Goal: Task Accomplishment & Management: Manage account settings

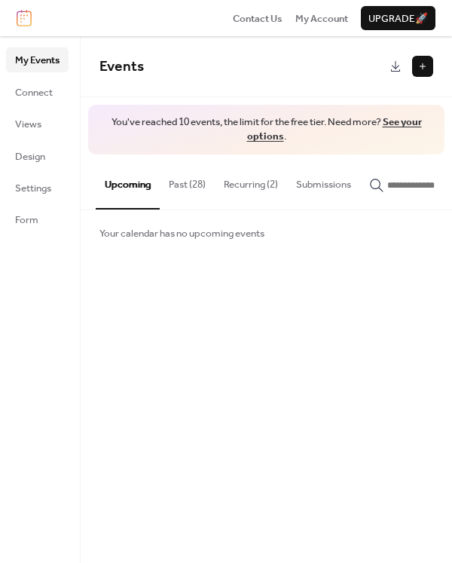
click at [180, 188] on button "Past (28)" at bounding box center [187, 180] width 55 height 53
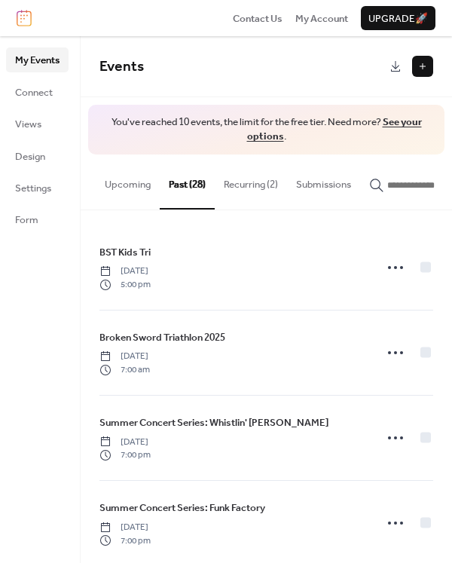
click at [236, 188] on button "Recurring (2)" at bounding box center [251, 180] width 72 height 53
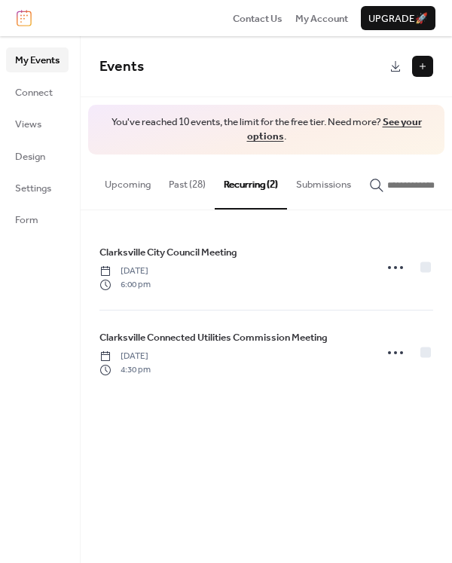
click at [142, 189] on button "Upcoming" at bounding box center [128, 180] width 64 height 53
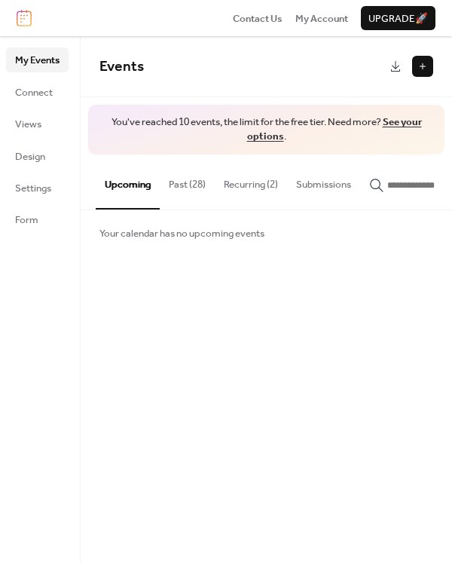
click at [328, 182] on button "Submissions" at bounding box center [323, 180] width 73 height 53
click at [176, 184] on button "Past (28)" at bounding box center [187, 180] width 55 height 53
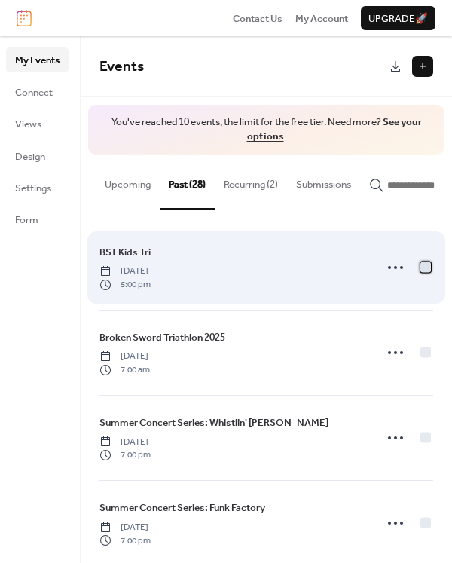
click at [420, 271] on div at bounding box center [425, 266] width 11 height 11
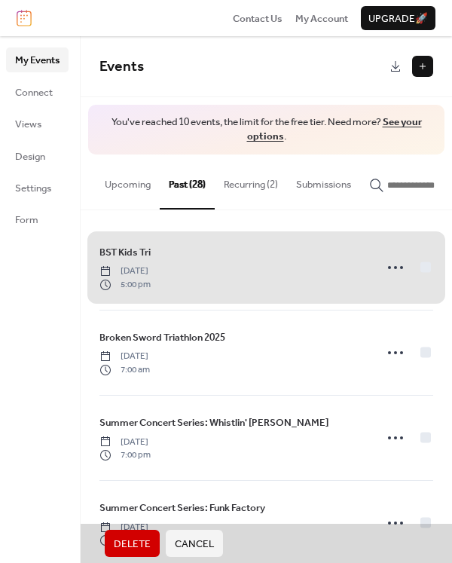
click at [130, 538] on span "Delete" at bounding box center [132, 543] width 37 height 15
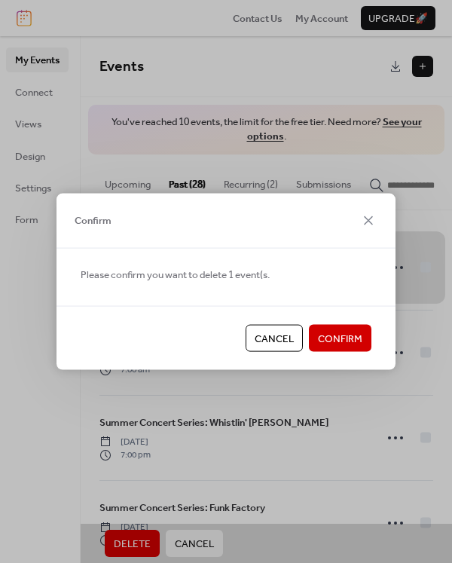
click at [337, 335] on span "Confirm" at bounding box center [340, 338] width 44 height 15
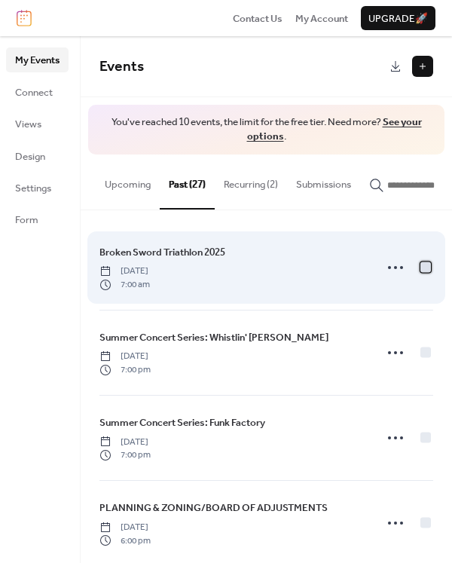
click at [420, 269] on div at bounding box center [425, 266] width 11 height 11
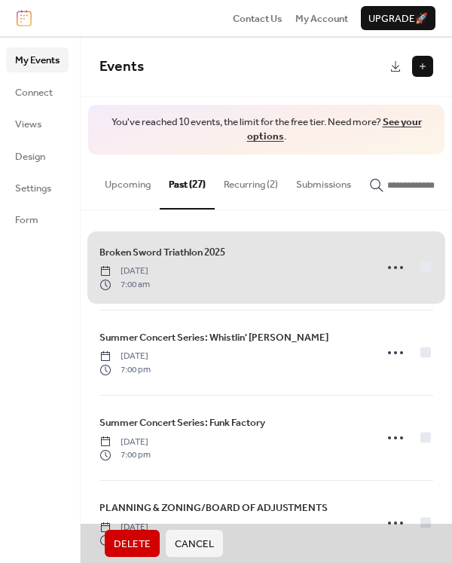
click at [122, 541] on span "Delete" at bounding box center [132, 543] width 37 height 15
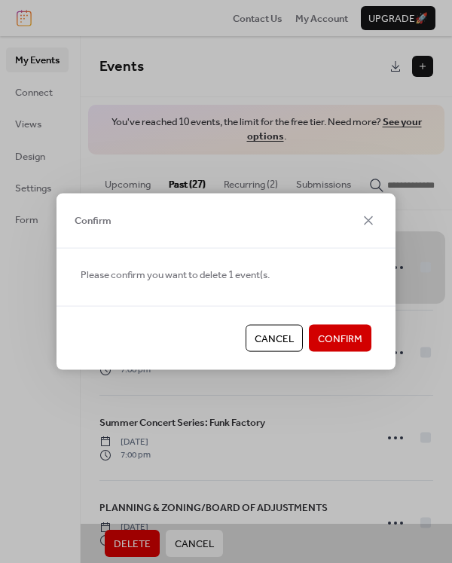
click at [336, 346] on span "Confirm" at bounding box center [340, 338] width 44 height 15
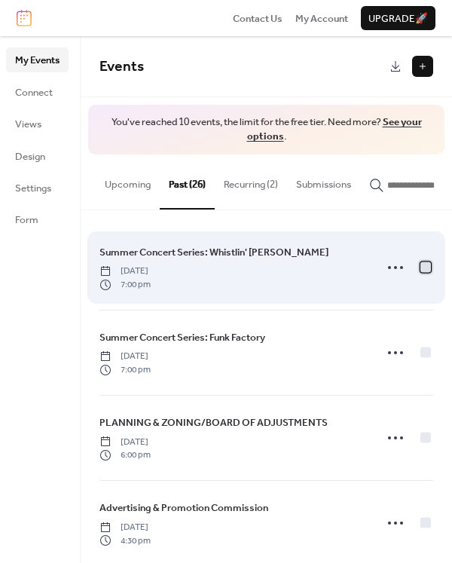
click at [420, 271] on div at bounding box center [425, 266] width 11 height 11
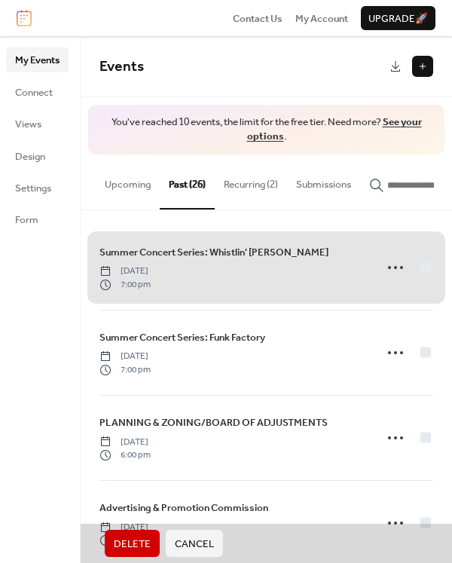
click at [138, 541] on span "Delete" at bounding box center [132, 543] width 37 height 15
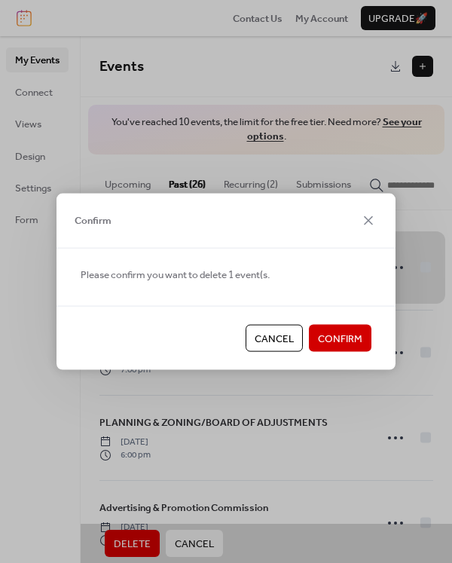
click at [364, 334] on button "Confirm" at bounding box center [340, 338] width 63 height 27
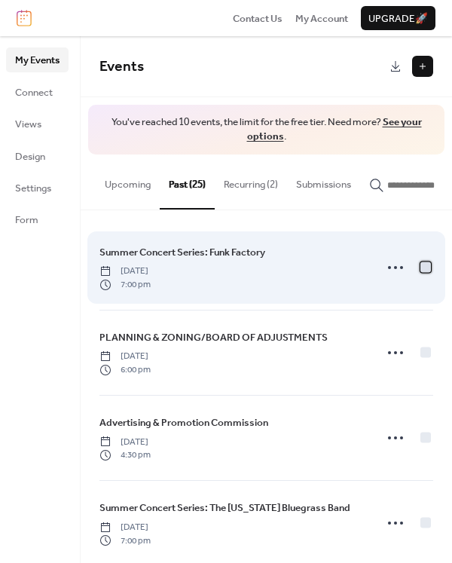
click at [420, 271] on div at bounding box center [425, 266] width 11 height 11
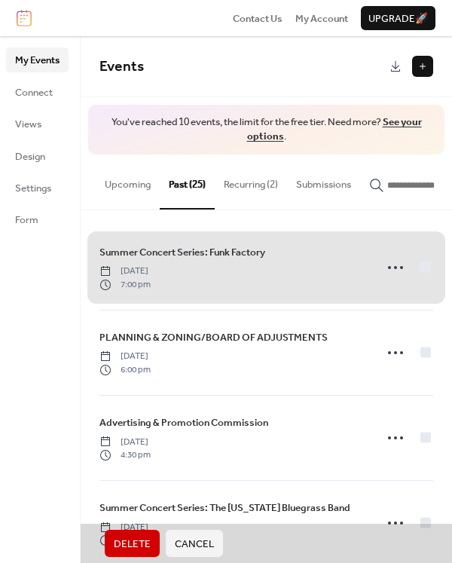
click at [140, 542] on span "Delete" at bounding box center [132, 543] width 37 height 15
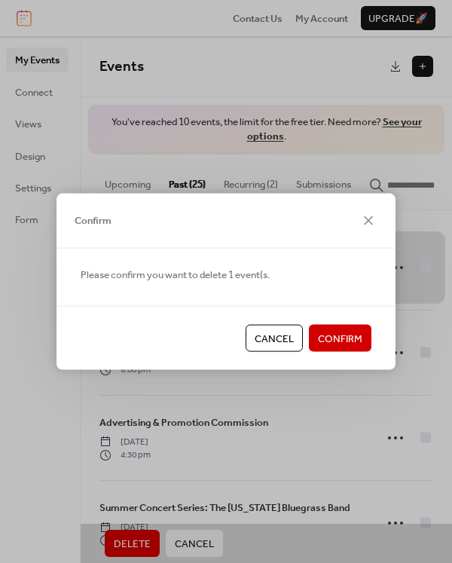
click at [340, 333] on span "Confirm" at bounding box center [340, 338] width 44 height 15
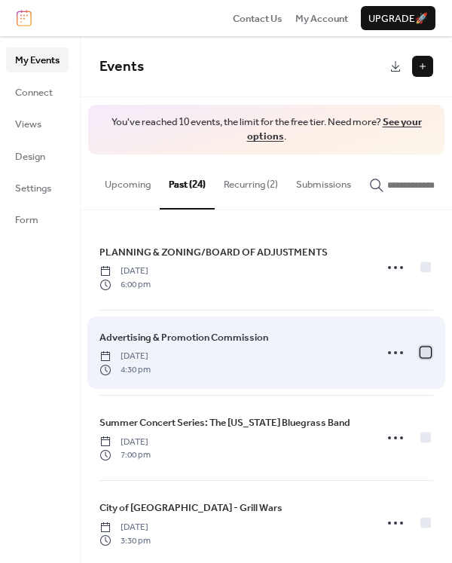
click at [420, 356] on div at bounding box center [425, 351] width 11 height 11
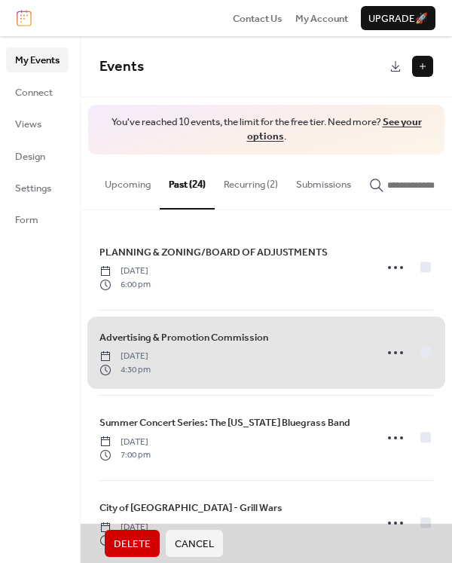
click at [137, 541] on span "Delete" at bounding box center [132, 543] width 37 height 15
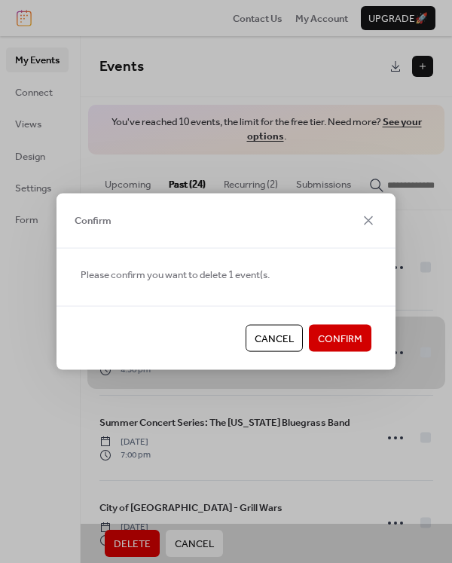
click at [328, 331] on span "Confirm" at bounding box center [340, 338] width 44 height 15
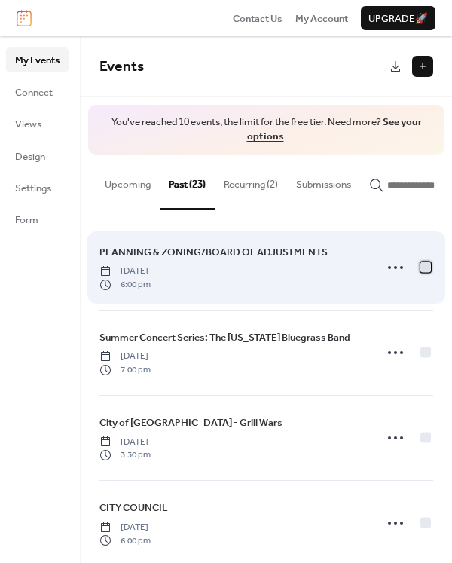
click at [421, 268] on div at bounding box center [425, 266] width 11 height 11
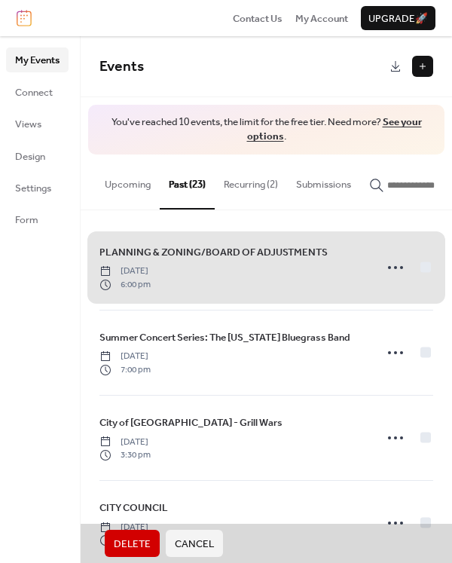
click at [130, 547] on span "Delete" at bounding box center [132, 543] width 37 height 15
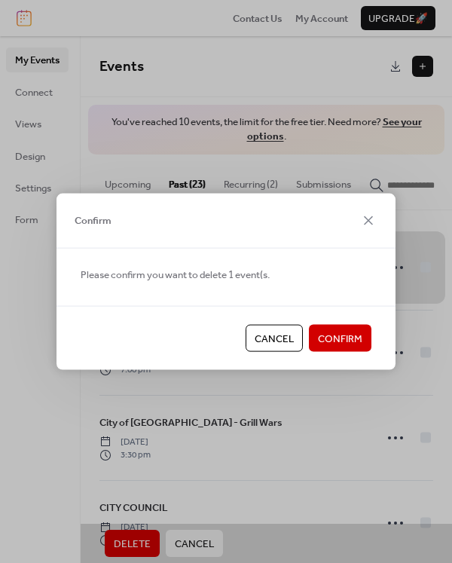
click at [346, 338] on span "Confirm" at bounding box center [340, 338] width 44 height 15
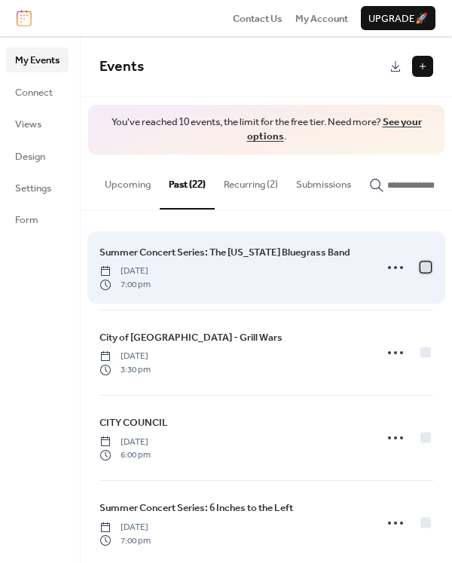
click at [422, 272] on div at bounding box center [425, 266] width 11 height 11
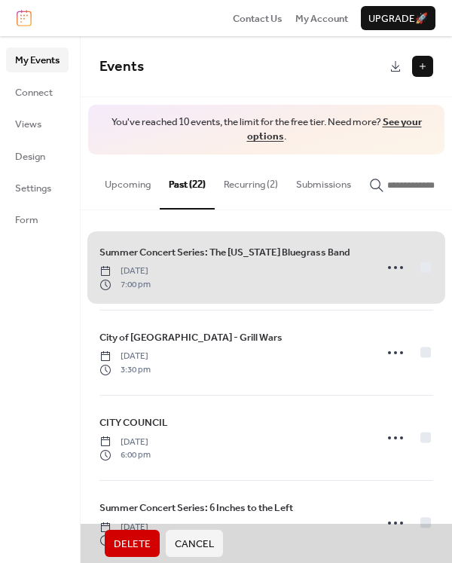
click at [137, 541] on span "Delete" at bounding box center [132, 543] width 37 height 15
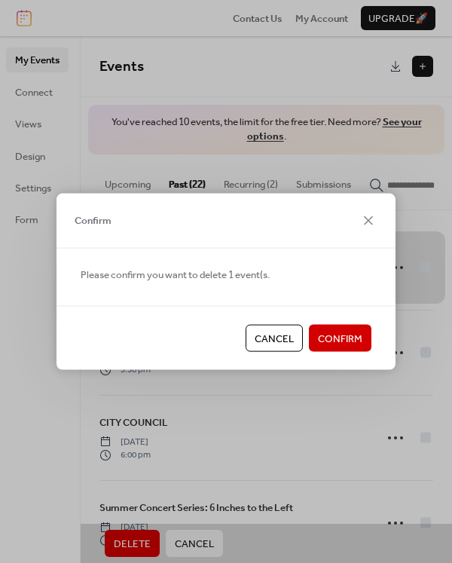
click at [333, 332] on span "Confirm" at bounding box center [340, 338] width 44 height 15
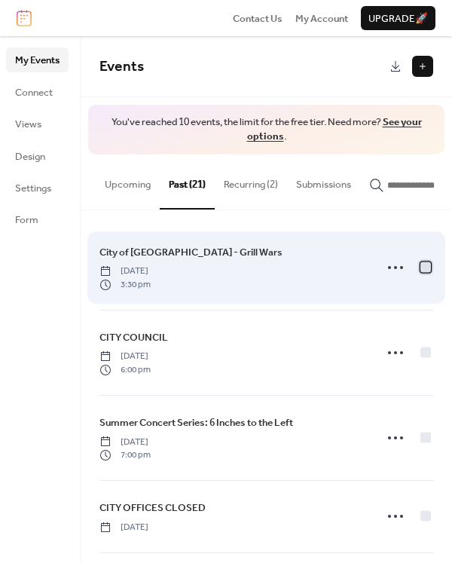
click at [422, 272] on div at bounding box center [425, 266] width 11 height 11
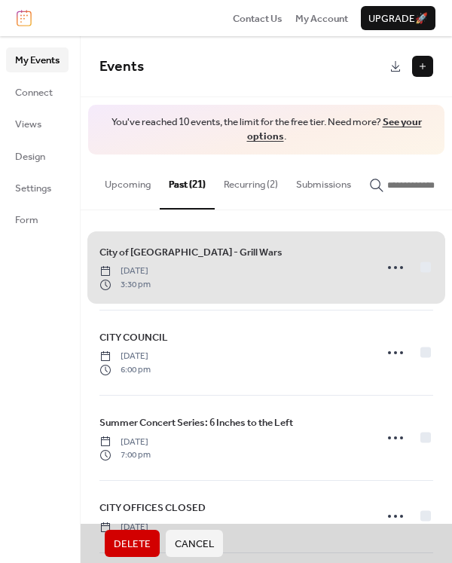
click at [117, 536] on span "Delete" at bounding box center [132, 543] width 37 height 15
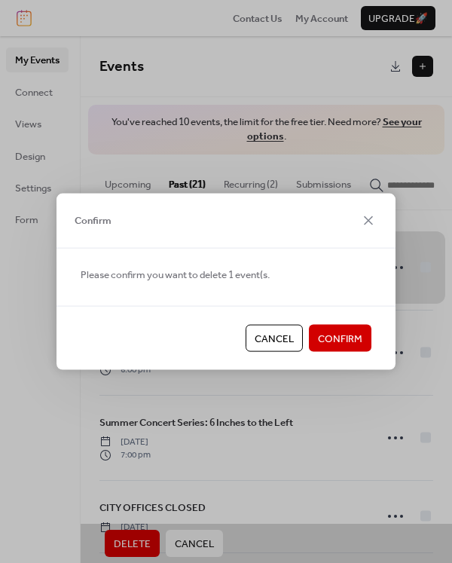
click at [336, 331] on span "Confirm" at bounding box center [340, 338] width 44 height 15
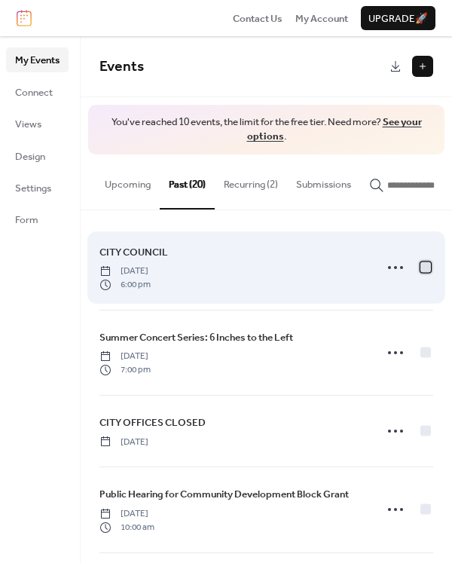
click at [420, 269] on div at bounding box center [425, 266] width 11 height 11
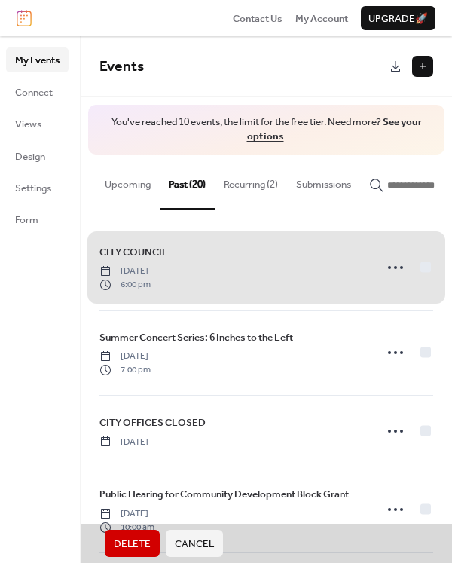
click at [131, 536] on span "Delete" at bounding box center [132, 543] width 37 height 15
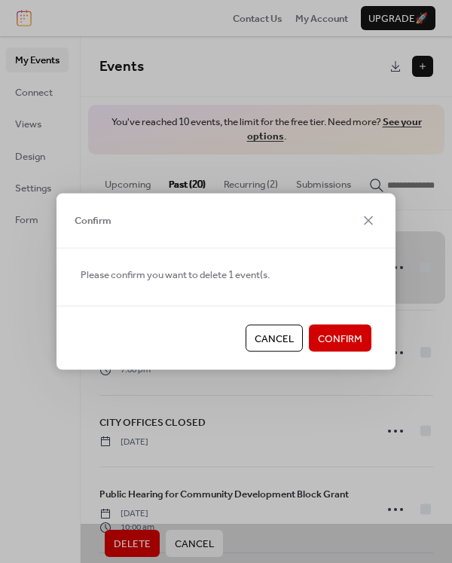
click at [337, 332] on span "Confirm" at bounding box center [340, 338] width 44 height 15
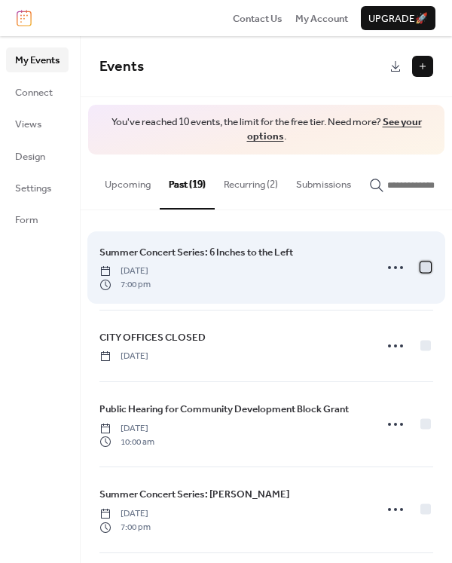
click at [421, 272] on div at bounding box center [425, 266] width 11 height 11
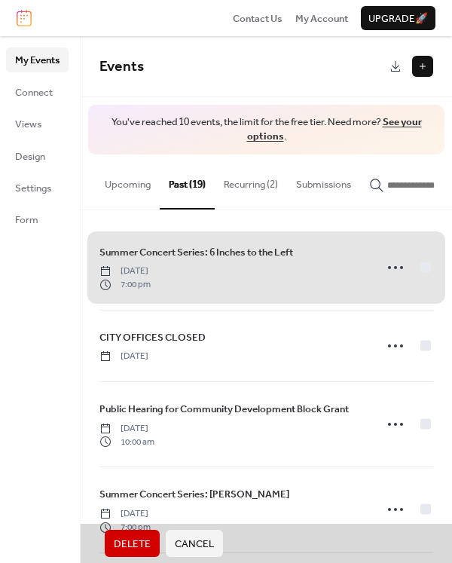
click at [138, 538] on span "Delete" at bounding box center [132, 543] width 37 height 15
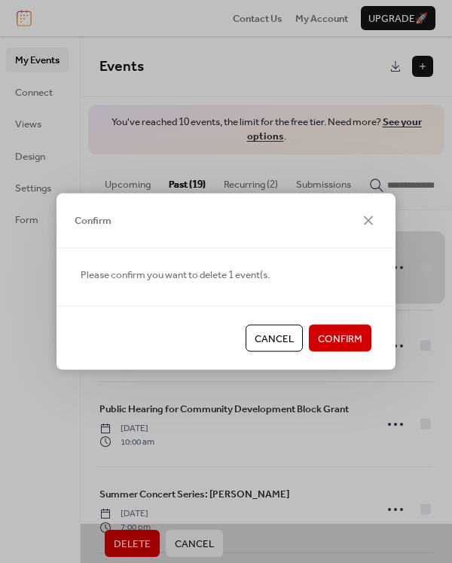
click at [331, 331] on span "Confirm" at bounding box center [340, 338] width 44 height 15
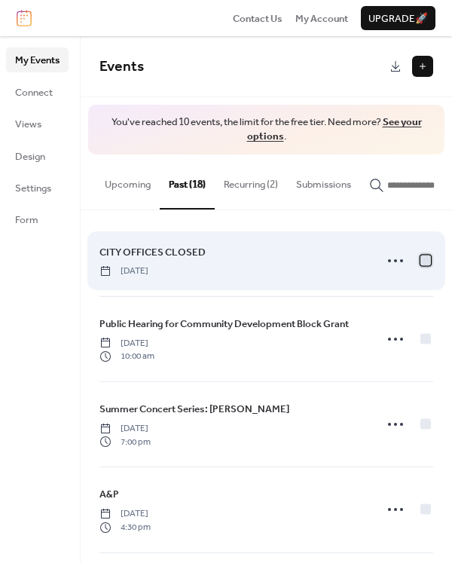
click at [421, 261] on div at bounding box center [425, 260] width 11 height 11
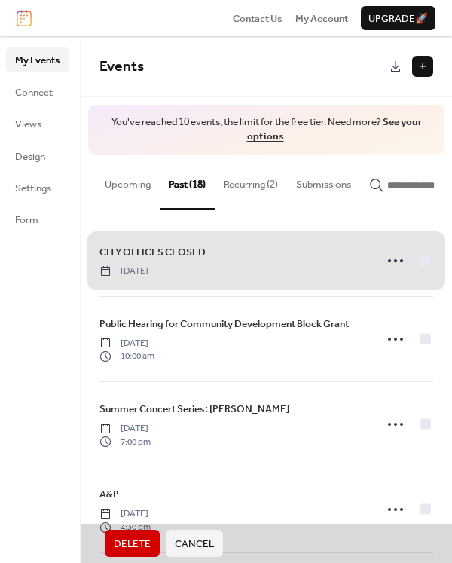
click at [118, 539] on span "Delete" at bounding box center [132, 543] width 37 height 15
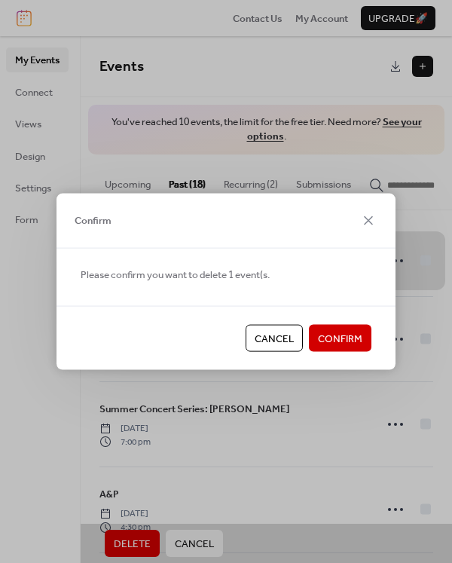
click at [346, 331] on span "Confirm" at bounding box center [340, 338] width 44 height 15
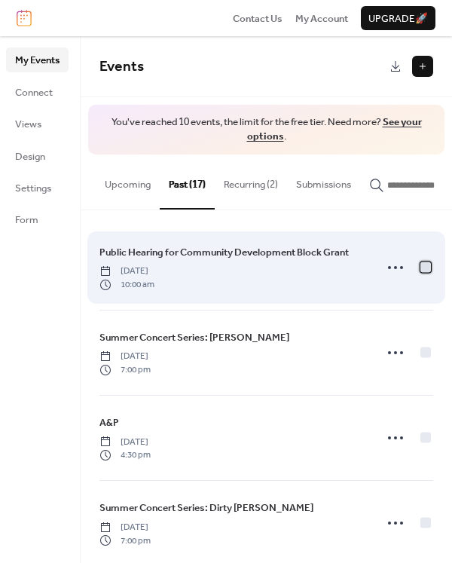
click at [423, 270] on div at bounding box center [425, 266] width 11 height 11
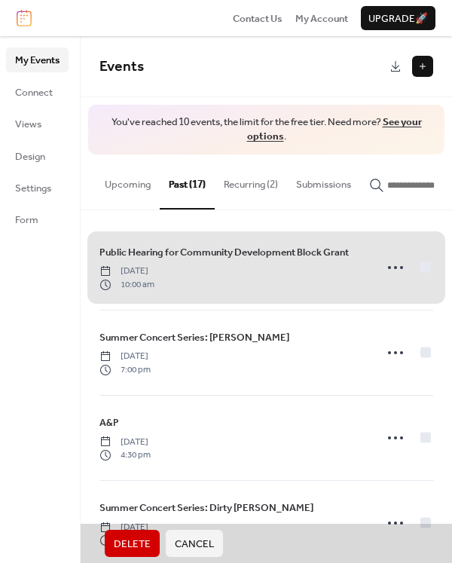
click at [130, 543] on span "Delete" at bounding box center [132, 543] width 37 height 15
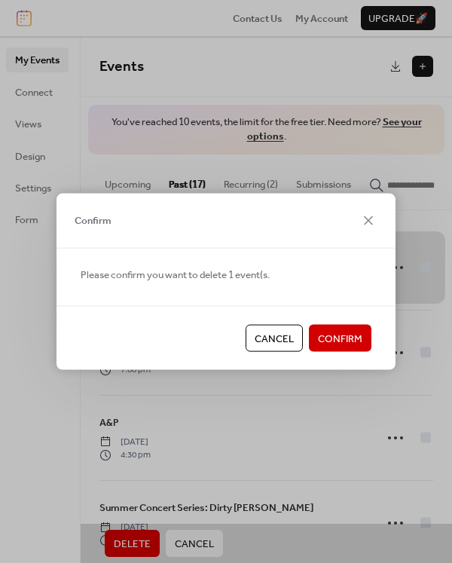
click at [350, 335] on span "Confirm" at bounding box center [340, 338] width 44 height 15
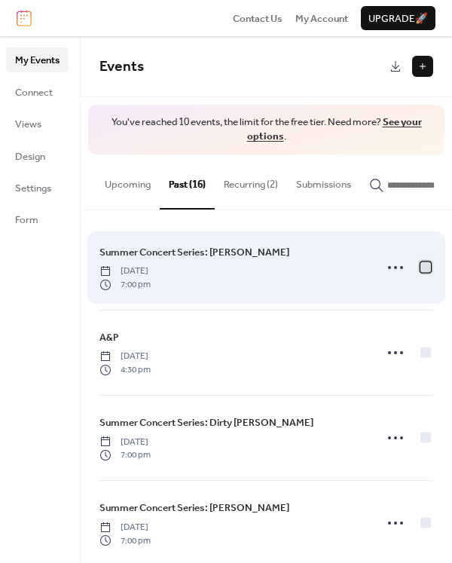
click at [422, 271] on div at bounding box center [425, 266] width 11 height 11
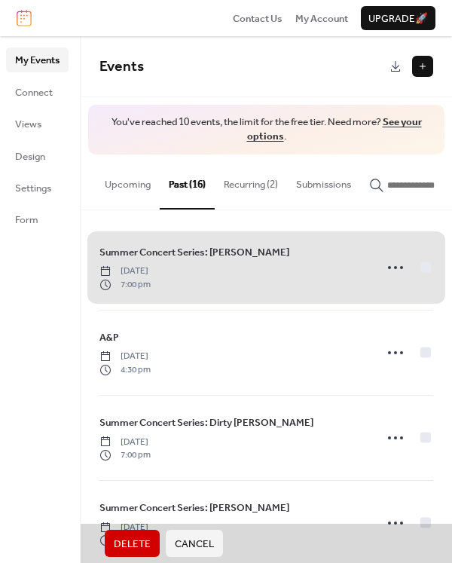
click at [139, 543] on span "Delete" at bounding box center [132, 543] width 37 height 15
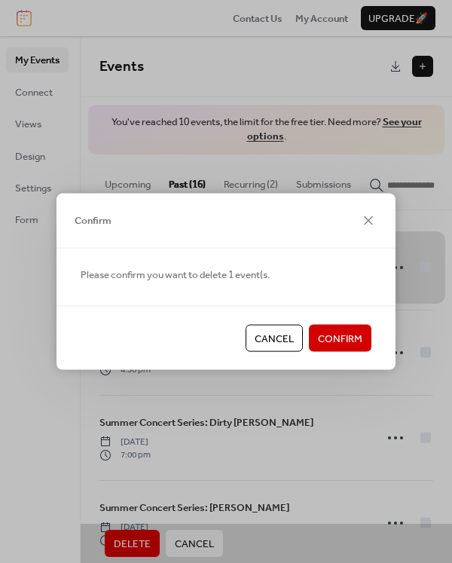
click at [331, 339] on span "Confirm" at bounding box center [340, 338] width 44 height 15
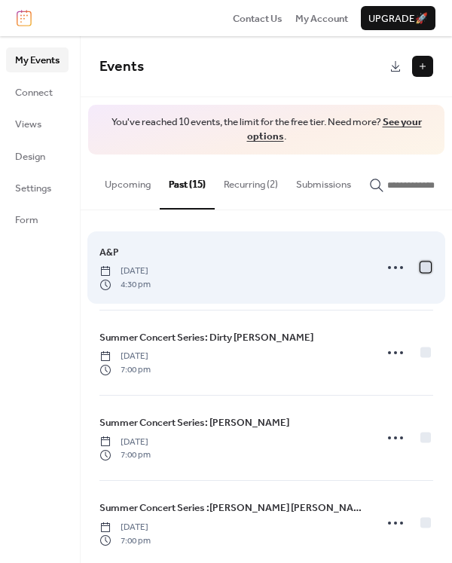
click at [420, 272] on div at bounding box center [425, 266] width 11 height 11
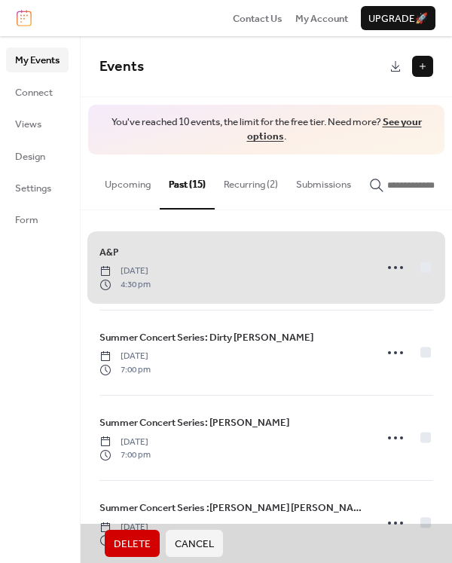
click at [145, 539] on span "Delete" at bounding box center [132, 543] width 37 height 15
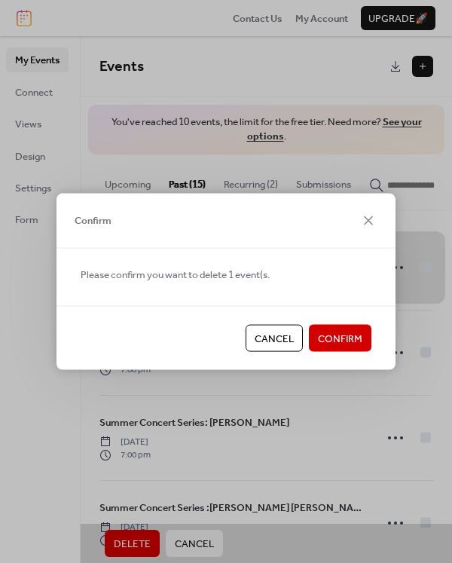
click at [330, 340] on span "Confirm" at bounding box center [340, 338] width 44 height 15
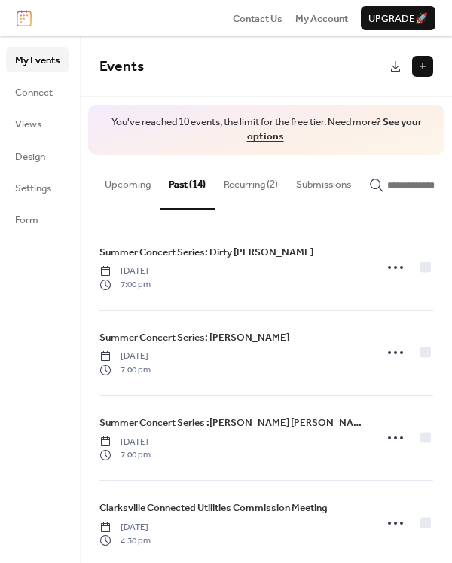
click at [197, 181] on button "Past (14)" at bounding box center [187, 181] width 55 height 54
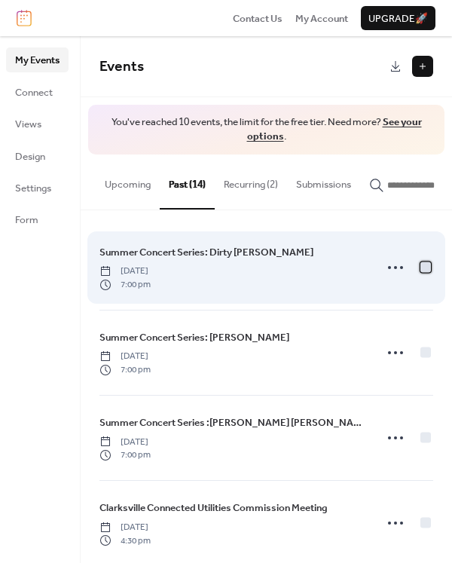
click at [420, 269] on div at bounding box center [425, 266] width 11 height 11
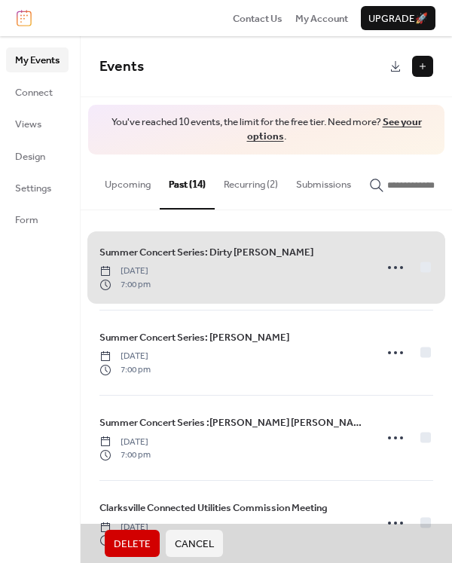
click at [135, 546] on span "Delete" at bounding box center [132, 543] width 37 height 15
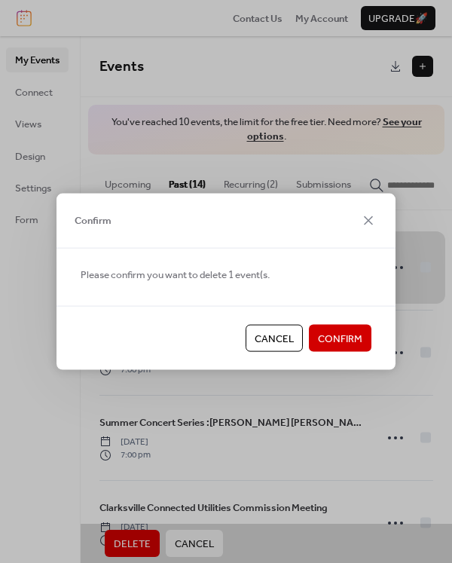
click at [339, 340] on span "Confirm" at bounding box center [340, 338] width 44 height 15
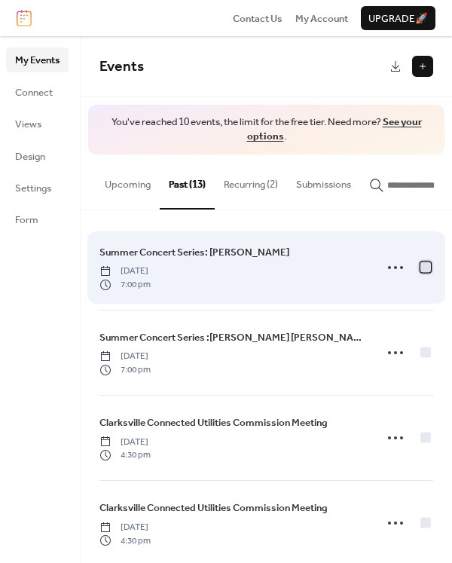
click at [420, 268] on div at bounding box center [425, 266] width 11 height 11
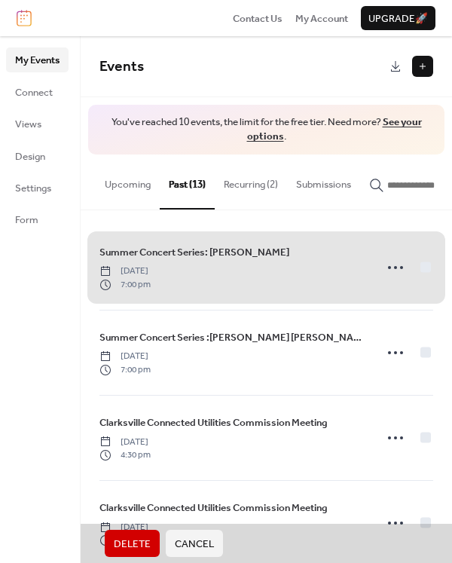
click at [132, 547] on span "Delete" at bounding box center [132, 543] width 37 height 15
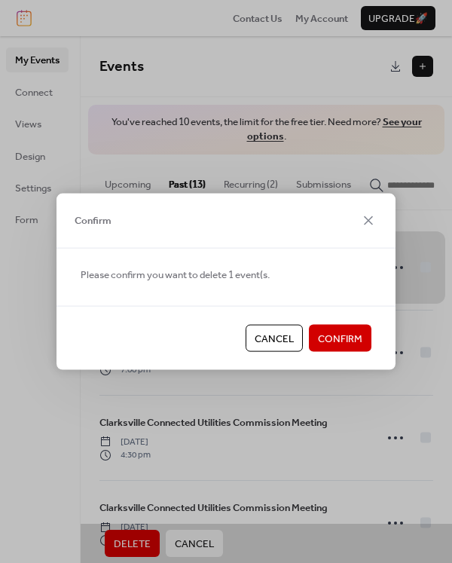
click at [349, 328] on button "Confirm" at bounding box center [340, 338] width 63 height 27
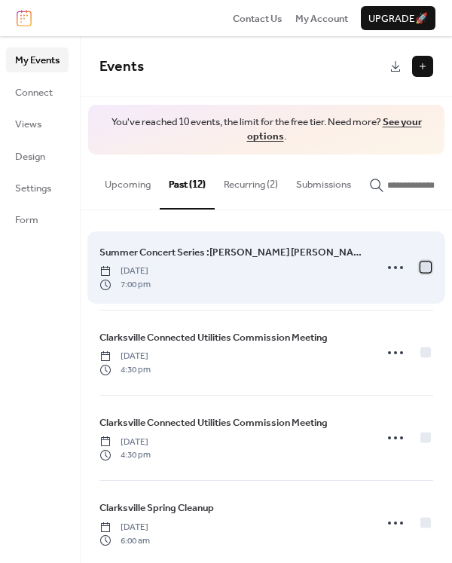
click at [421, 272] on div at bounding box center [425, 266] width 11 height 11
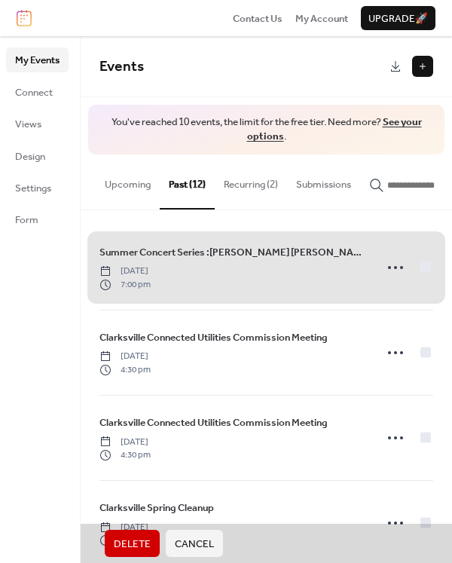
click at [136, 544] on span "Delete" at bounding box center [132, 543] width 37 height 15
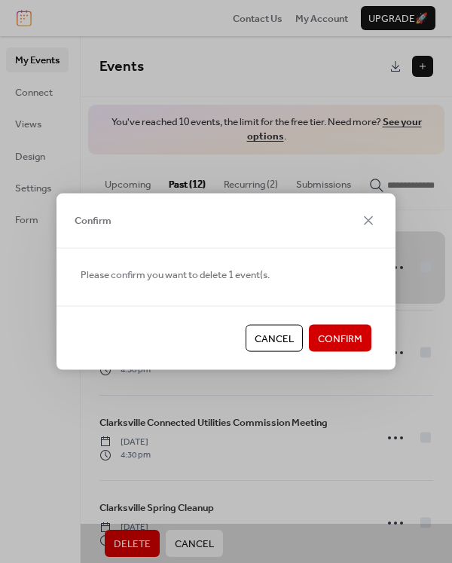
click at [348, 339] on span "Confirm" at bounding box center [340, 338] width 44 height 15
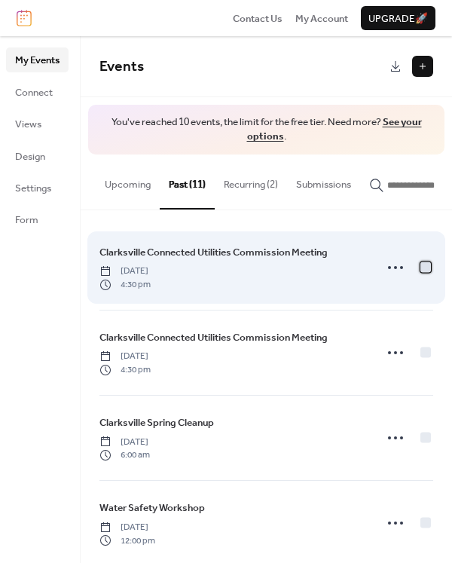
click at [420, 269] on div at bounding box center [425, 266] width 11 height 11
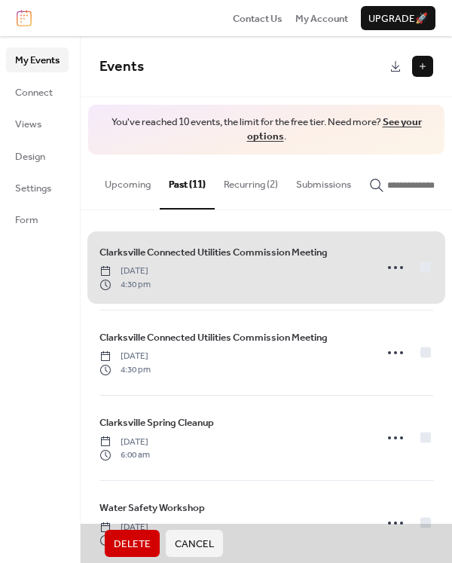
click at [136, 537] on span "Delete" at bounding box center [132, 543] width 37 height 15
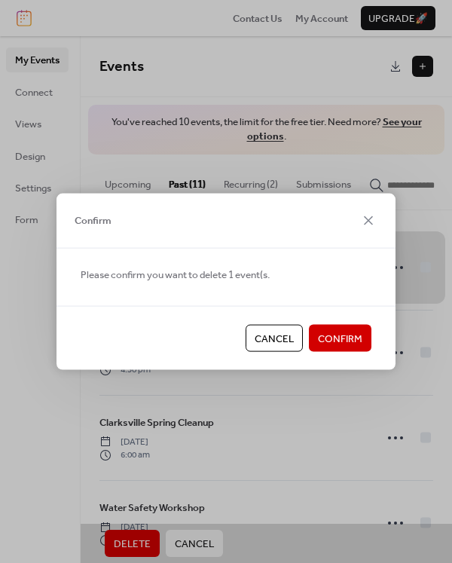
click at [328, 334] on span "Confirm" at bounding box center [340, 338] width 44 height 15
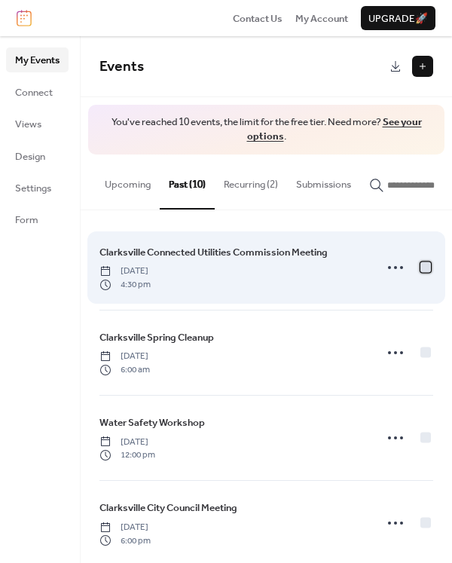
click at [420, 268] on div at bounding box center [425, 266] width 11 height 11
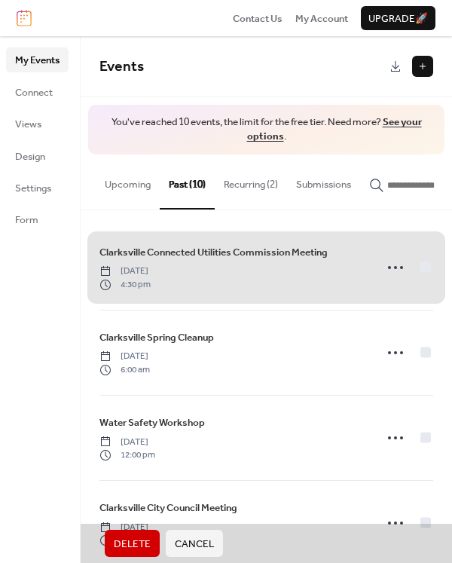
click at [127, 554] on button "Delete" at bounding box center [132, 542] width 55 height 27
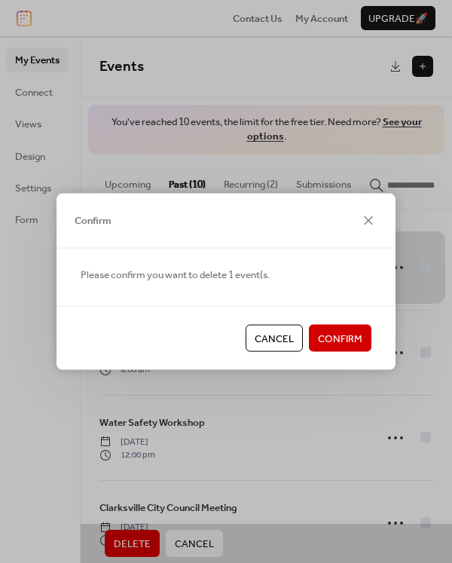
click at [352, 340] on span "Confirm" at bounding box center [340, 338] width 44 height 15
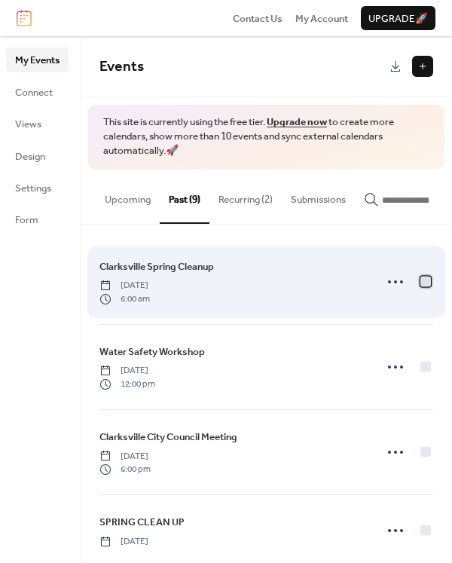
click at [421, 286] on div at bounding box center [425, 281] width 11 height 11
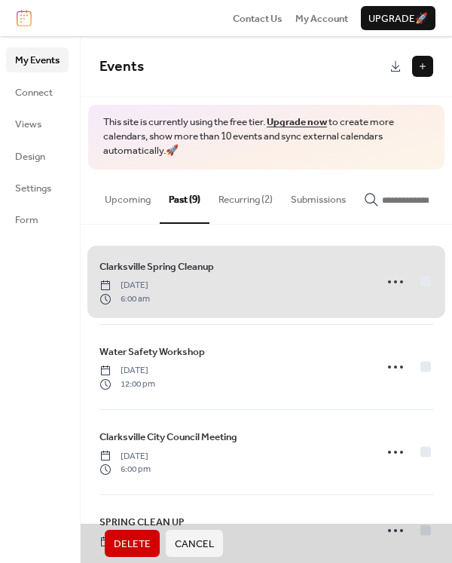
click at [136, 541] on span "Delete" at bounding box center [132, 543] width 37 height 15
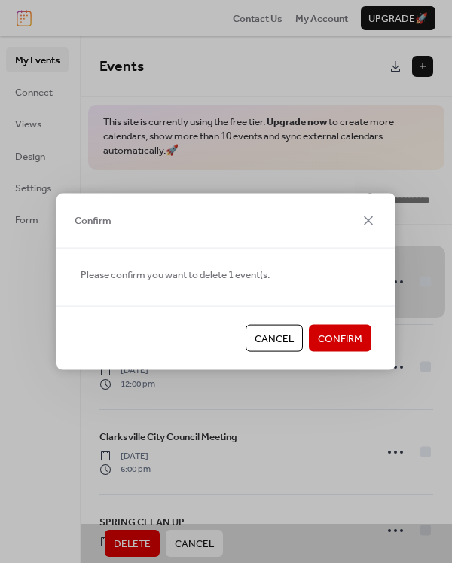
click at [352, 333] on span "Confirm" at bounding box center [340, 338] width 44 height 15
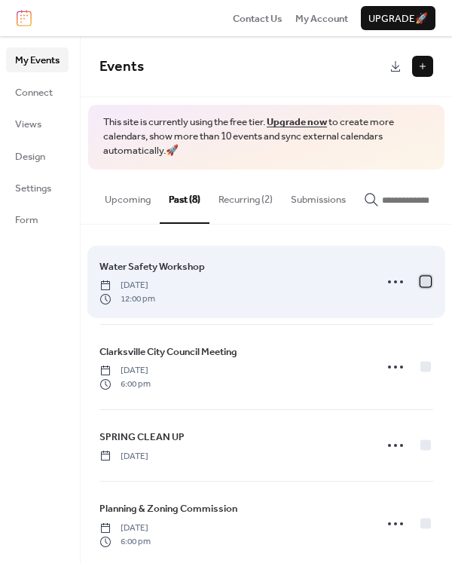
click at [422, 285] on div at bounding box center [425, 281] width 11 height 11
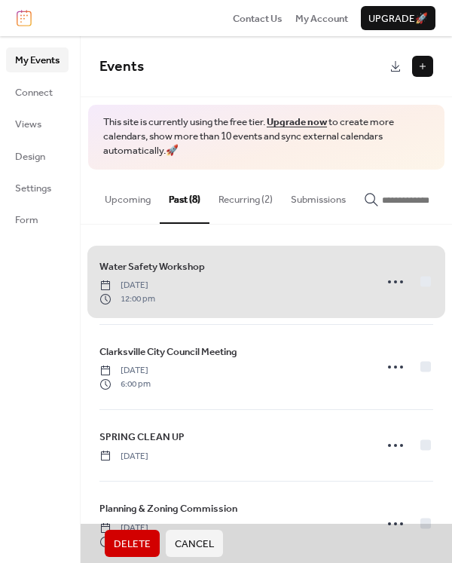
click at [126, 536] on span "Delete" at bounding box center [132, 543] width 37 height 15
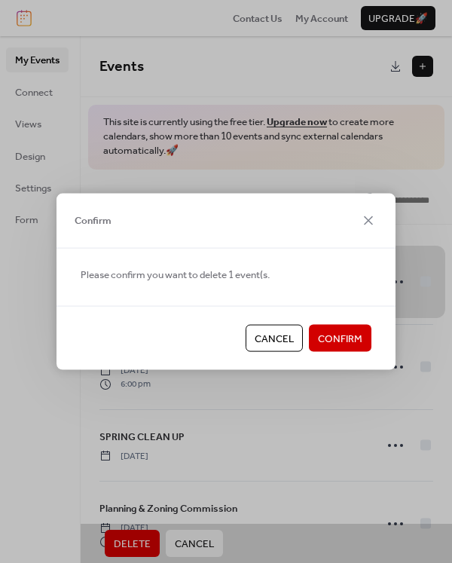
click at [325, 337] on span "Confirm" at bounding box center [340, 338] width 44 height 15
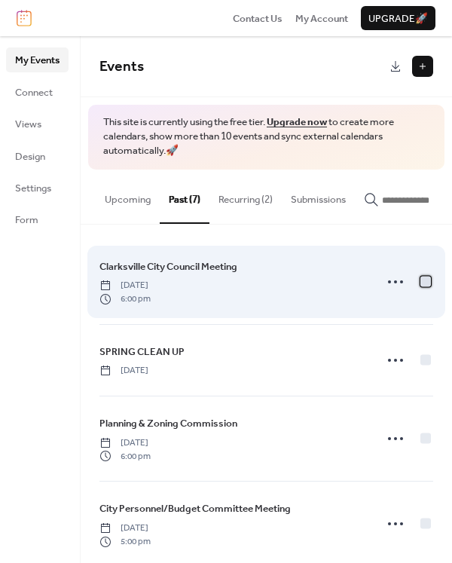
click at [423, 283] on div at bounding box center [425, 281] width 11 height 11
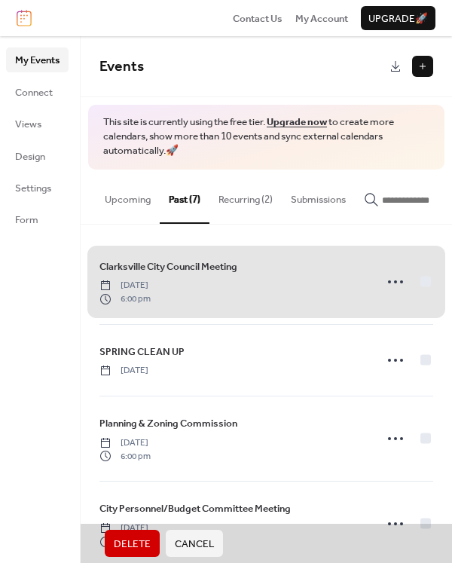
click at [141, 543] on span "Delete" at bounding box center [132, 543] width 37 height 15
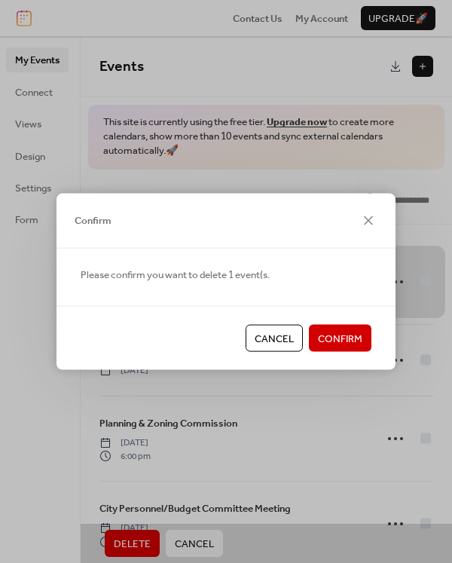
click at [321, 340] on span "Confirm" at bounding box center [340, 338] width 44 height 15
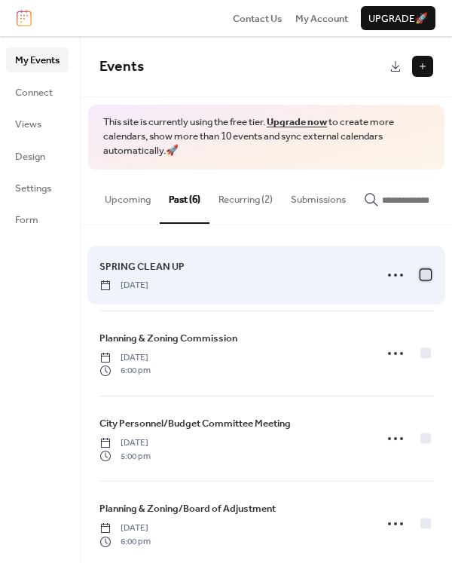
click at [420, 276] on div at bounding box center [425, 274] width 11 height 11
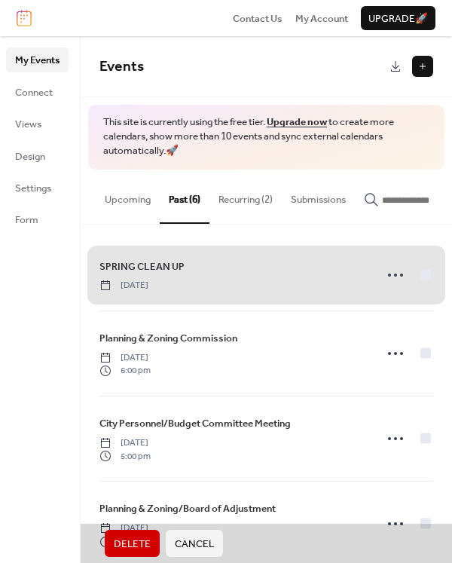
click at [127, 536] on span "Delete" at bounding box center [132, 543] width 37 height 15
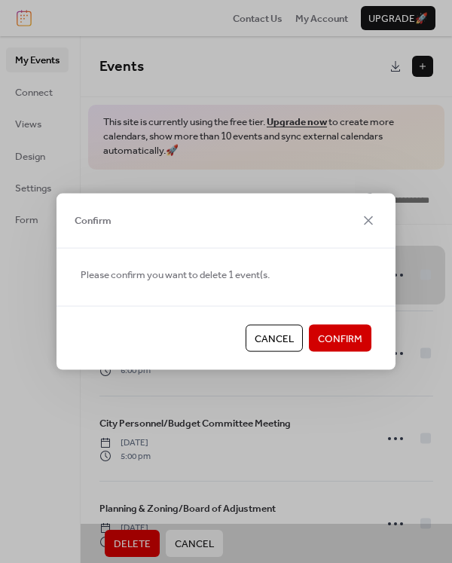
click at [352, 334] on span "Confirm" at bounding box center [340, 338] width 44 height 15
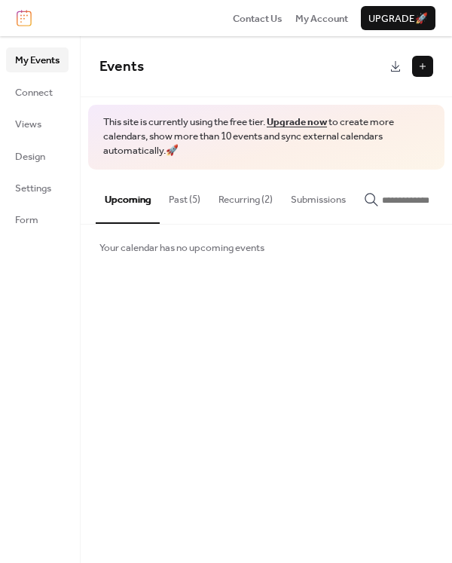
click at [147, 251] on span "Your calendar has no upcoming events" at bounding box center [181, 247] width 165 height 15
click at [421, 67] on button at bounding box center [422, 66] width 21 height 21
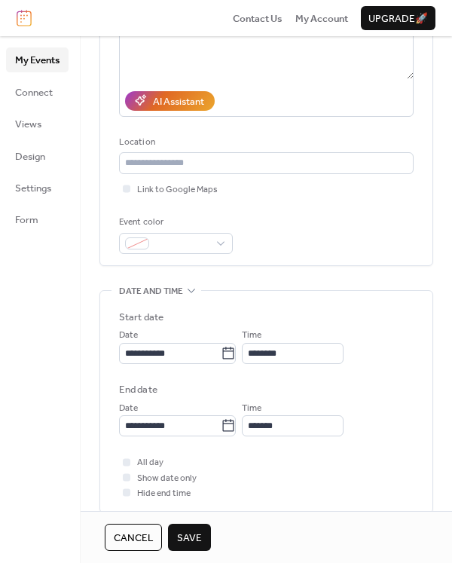
scroll to position [226, 0]
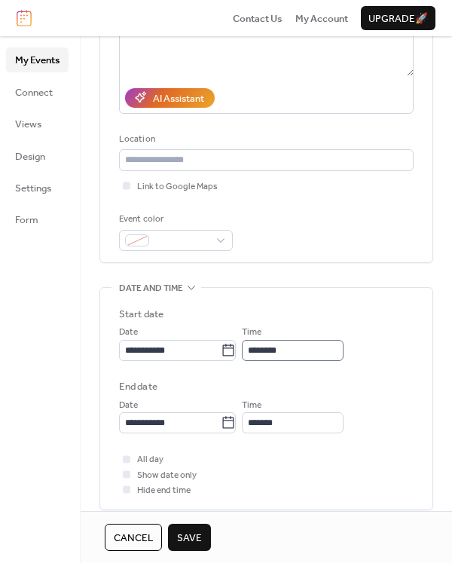
type input "**********"
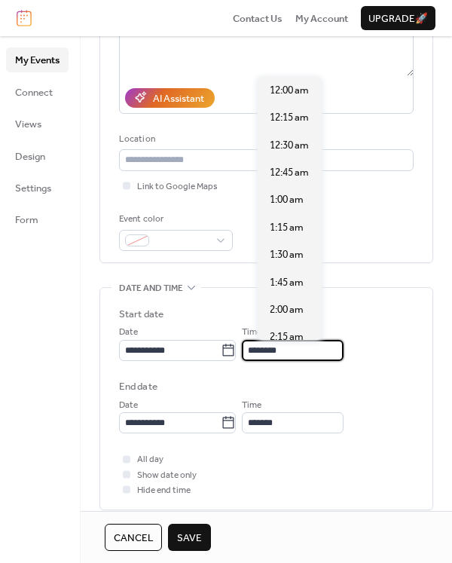
scroll to position [1316, 0]
click at [305, 347] on input "********" at bounding box center [293, 350] width 102 height 21
click at [291, 144] on span "6:00 pm" at bounding box center [287, 145] width 35 height 15
type input "*******"
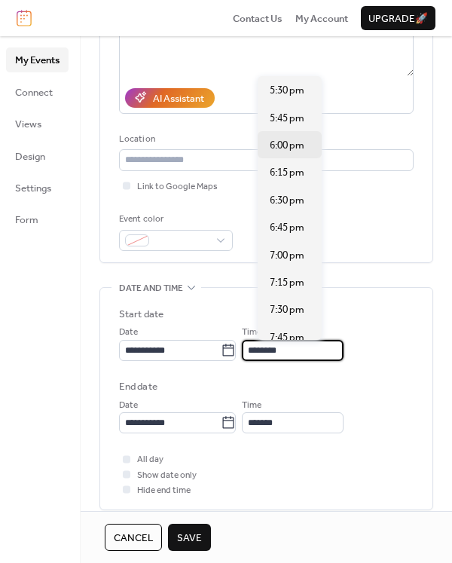
type input "*******"
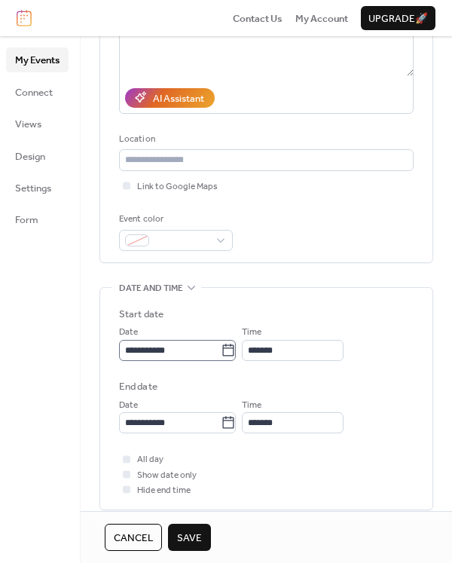
click at [234, 344] on icon at bounding box center [228, 349] width 11 height 12
click at [221, 344] on input "**********" at bounding box center [170, 350] width 102 height 21
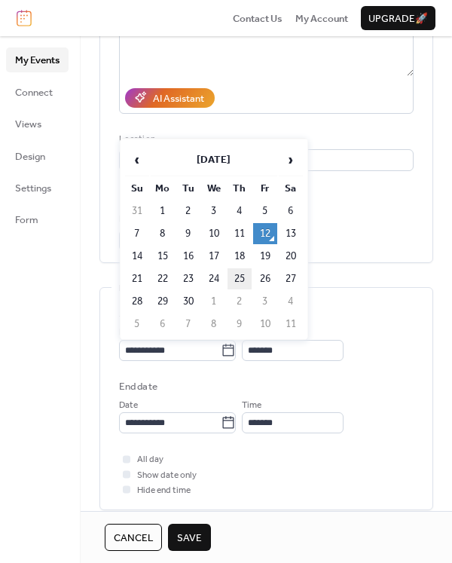
click at [237, 276] on td "25" at bounding box center [239, 278] width 24 height 21
type input "**********"
click at [234, 347] on icon at bounding box center [228, 349] width 11 height 12
click at [221, 347] on input "**********" at bounding box center [170, 350] width 102 height 21
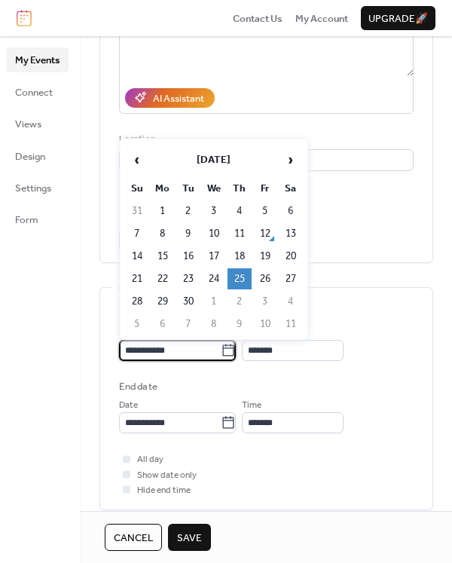
click at [234, 347] on icon at bounding box center [228, 349] width 11 height 12
click at [221, 347] on input "**********" at bounding box center [170, 350] width 102 height 21
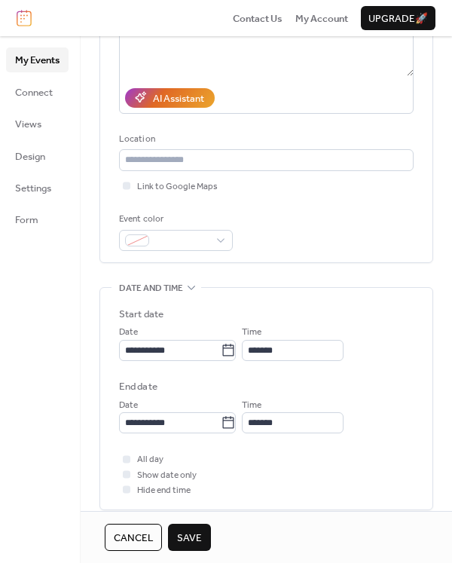
click at [190, 537] on span "Save" at bounding box center [189, 537] width 25 height 15
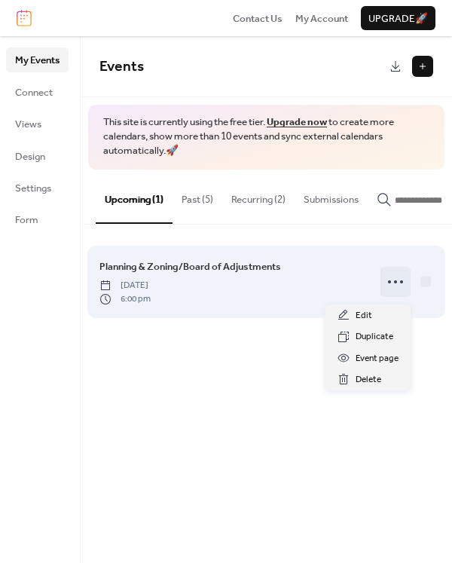
click at [406, 286] on icon at bounding box center [395, 282] width 24 height 24
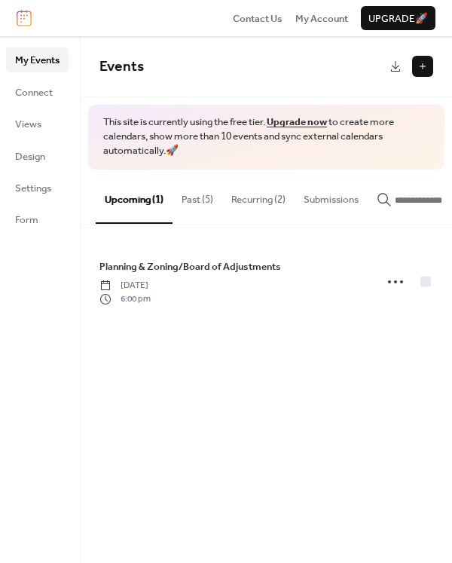
click at [188, 371] on div "Events This site is currently using the free tier. Upgrade now to create more c…" at bounding box center [266, 299] width 371 height 526
